Goal: Transaction & Acquisition: Purchase product/service

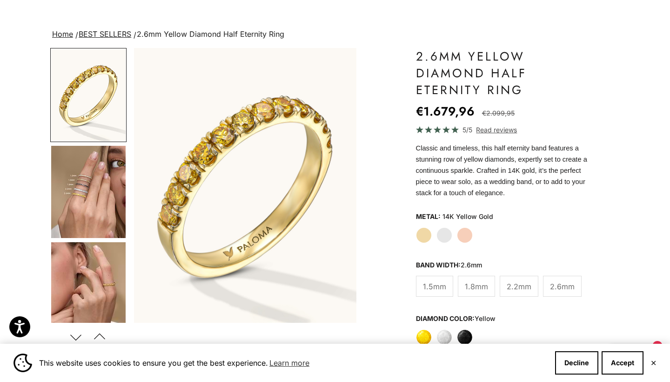
scroll to position [53, 0]
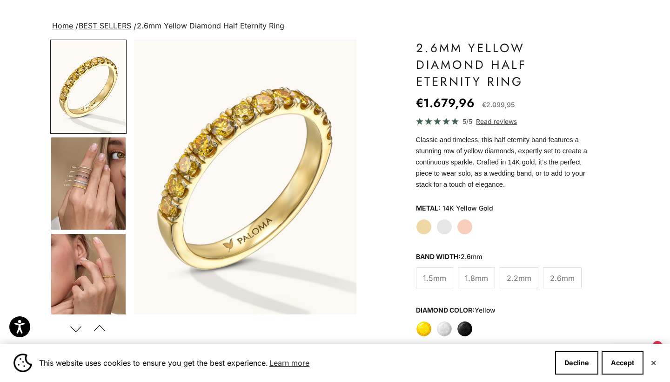
click at [101, 189] on img "Go to item 4" at bounding box center [88, 183] width 74 height 92
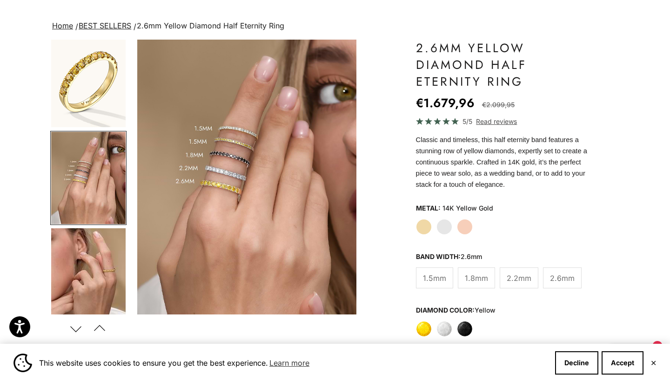
scroll to position [0, 234]
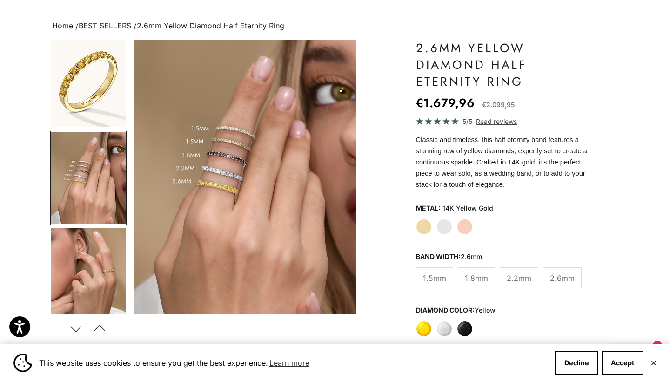
click at [101, 103] on img "Go to item 1" at bounding box center [88, 81] width 74 height 92
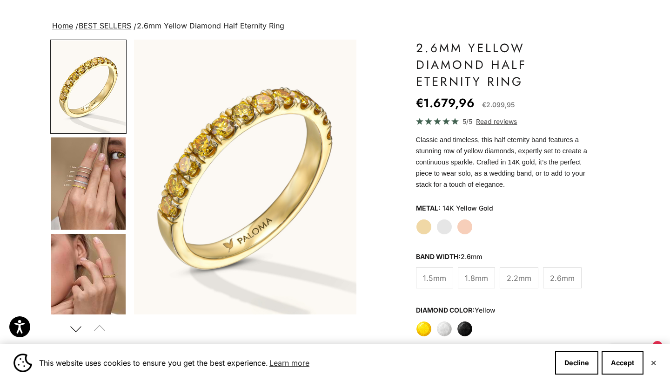
click at [106, 185] on img "Go to item 4" at bounding box center [88, 183] width 74 height 92
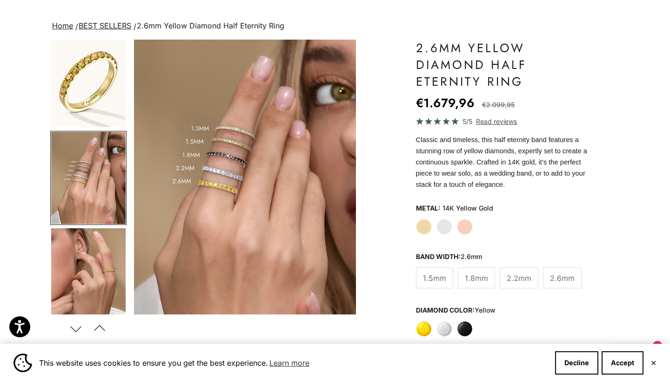
click at [264, 201] on img "Item 4 of 22" at bounding box center [245, 177] width 222 height 275
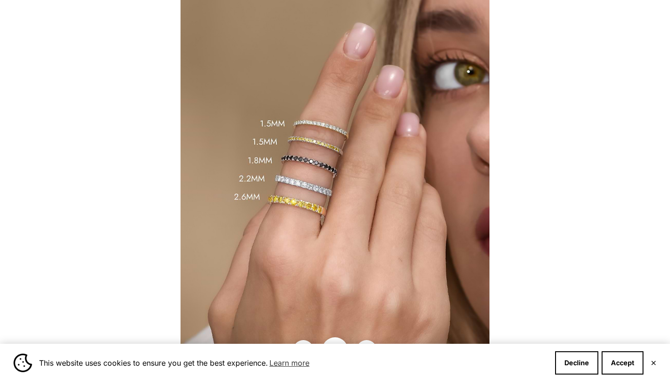
click at [563, 111] on div at bounding box center [335, 191] width 670 height 382
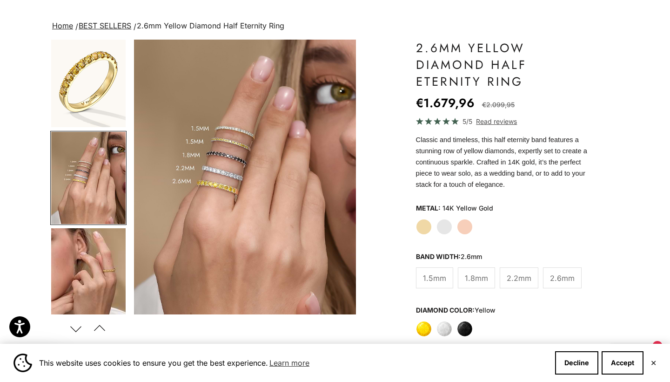
click at [594, 48] on div "Close dialog JOIN THE PALOMA FANCY CLUB Enjoy exclusive VIP deals & updates + 1…" at bounding box center [335, 191] width 670 height 382
click at [79, 266] on img "Go to item 5" at bounding box center [88, 274] width 74 height 92
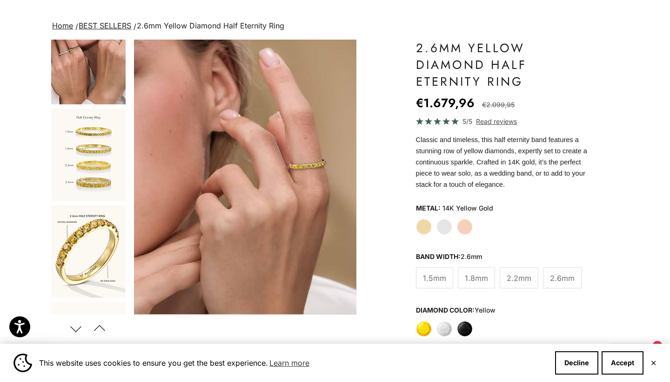
scroll to position [415, 0]
click at [91, 168] on img "Go to item 10" at bounding box center [88, 154] width 74 height 92
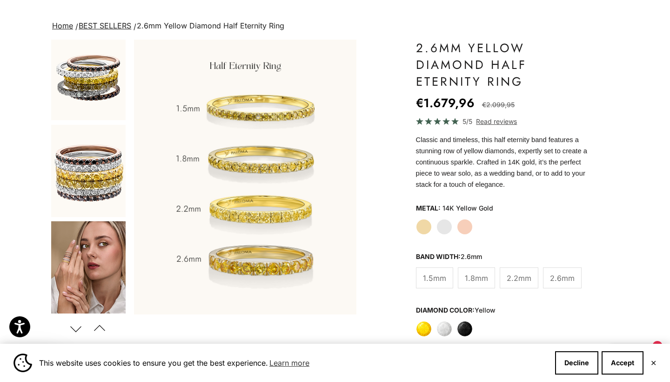
scroll to position [794, 0]
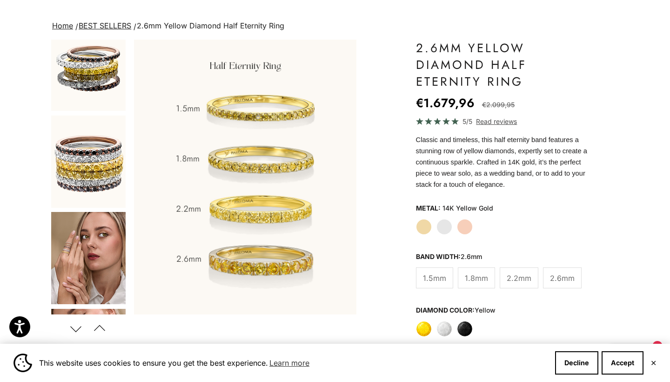
click at [88, 261] on img "Go to item 17" at bounding box center [88, 258] width 74 height 92
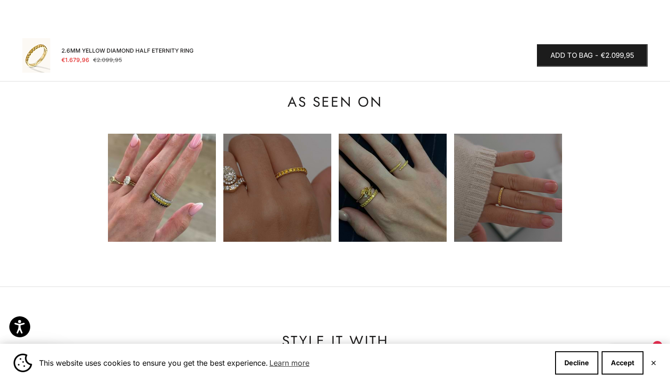
scroll to position [1079, 0]
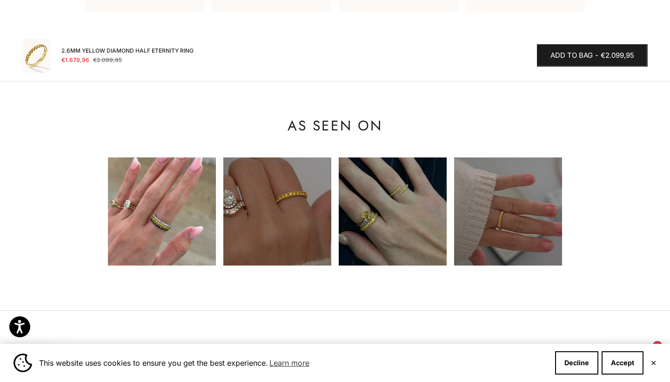
click at [202, 208] on img at bounding box center [162, 211] width 108 height 108
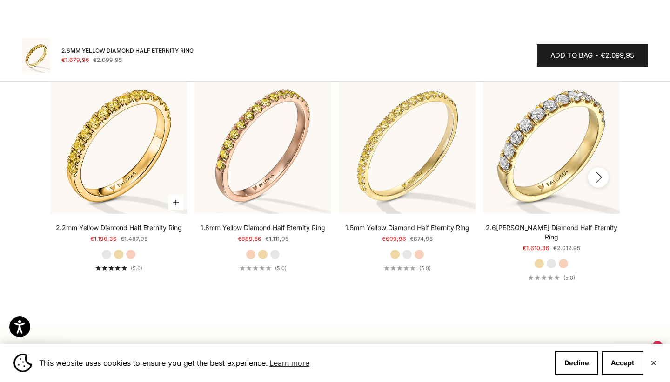
scroll to position [1395, 0]
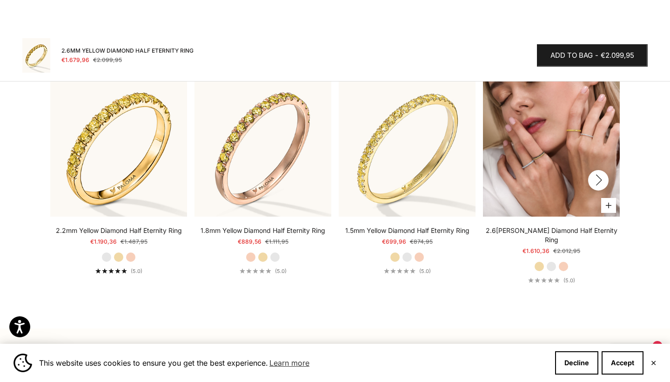
click at [525, 157] on img at bounding box center [551, 148] width 137 height 137
